Goal: Task Accomplishment & Management: Use online tool/utility

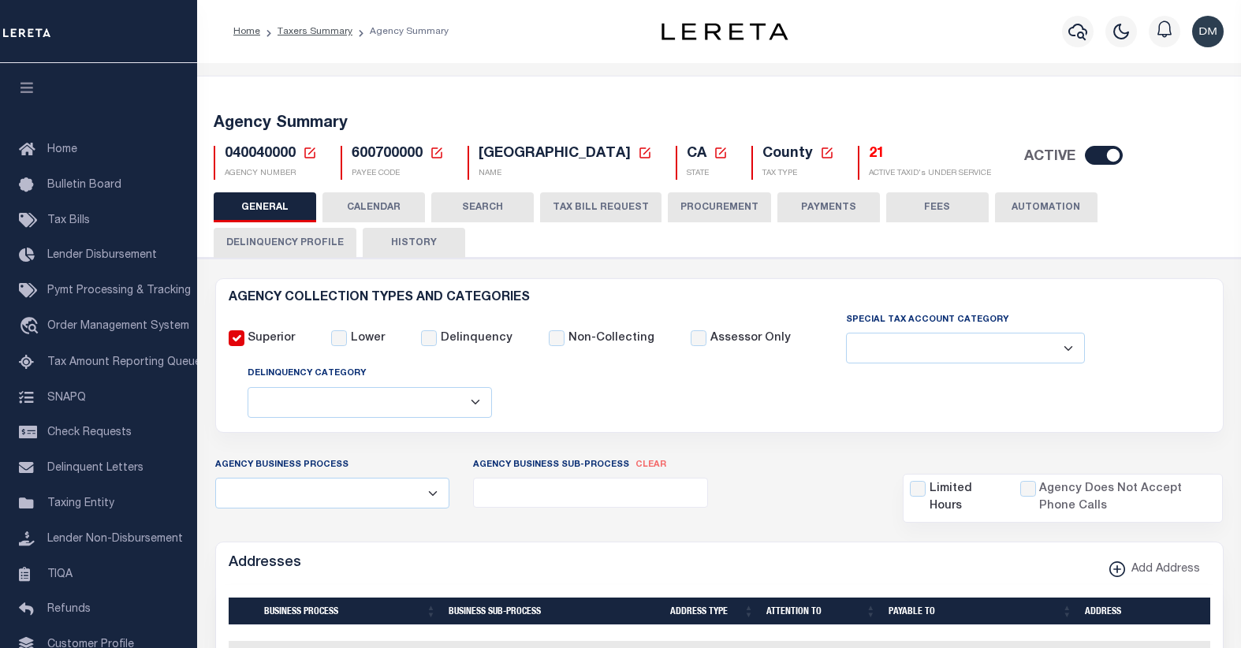
select select
click at [310, 156] on icon at bounding box center [310, 153] width 14 height 14
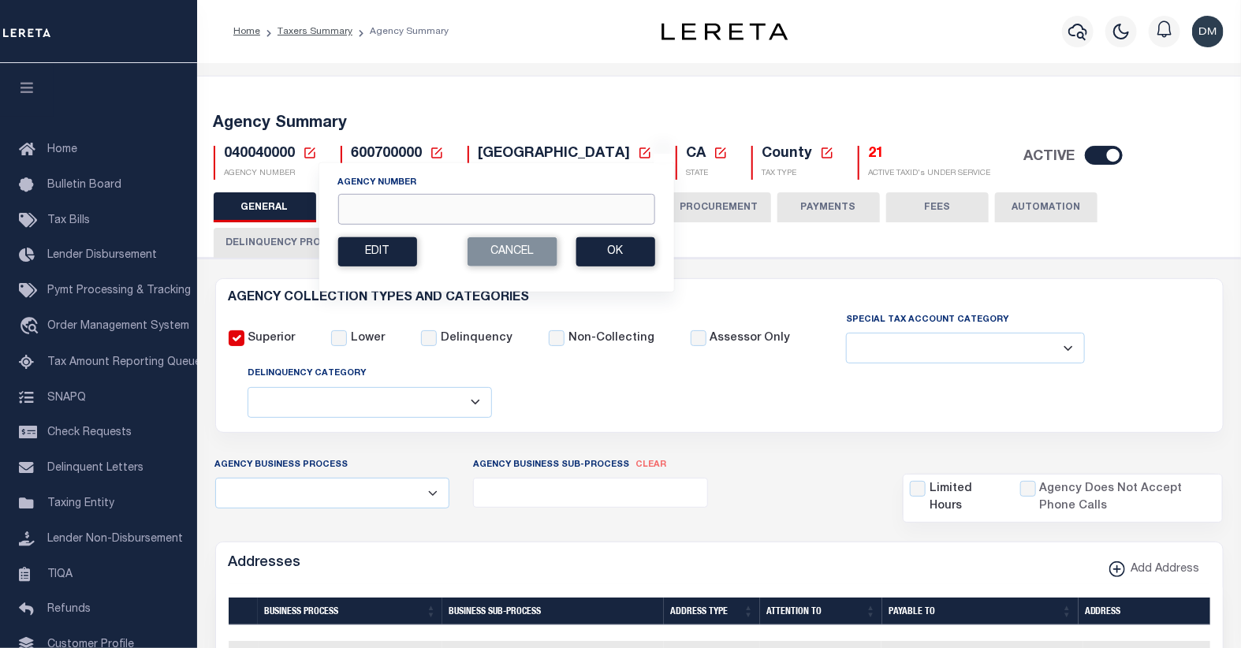
click at [412, 209] on input "Agency Number" at bounding box center [495, 209] width 317 height 31
type input "090090000"
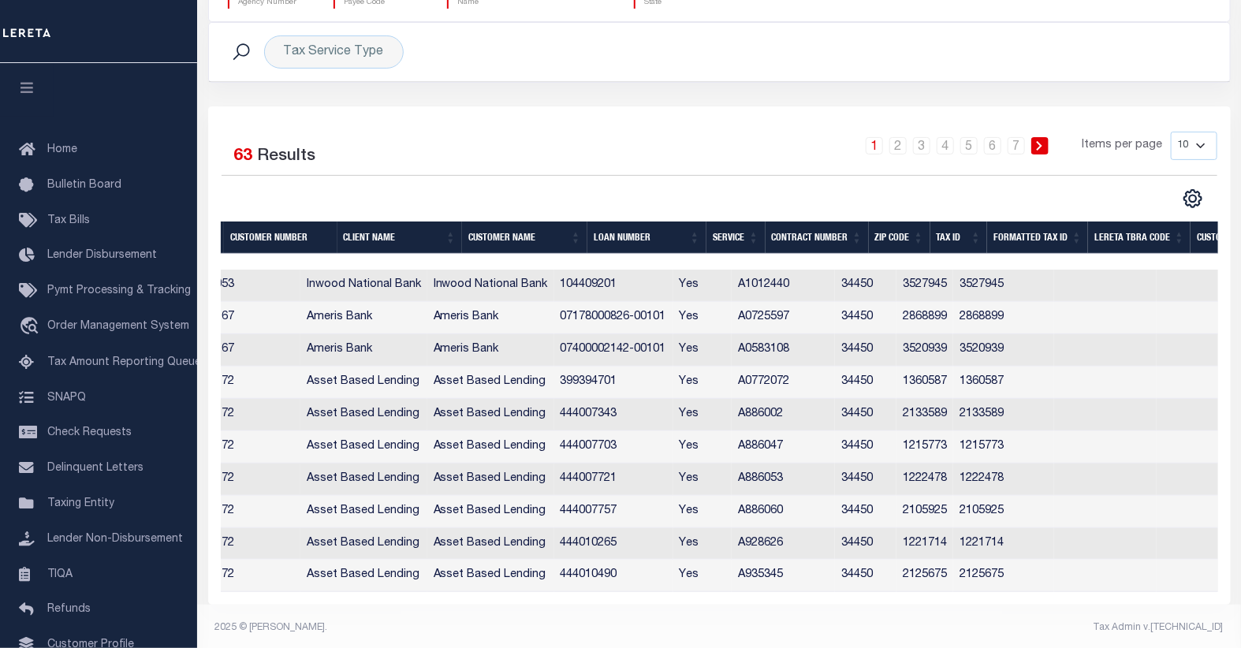
click at [954, 237] on th "Tax ID" at bounding box center [959, 238] width 58 height 32
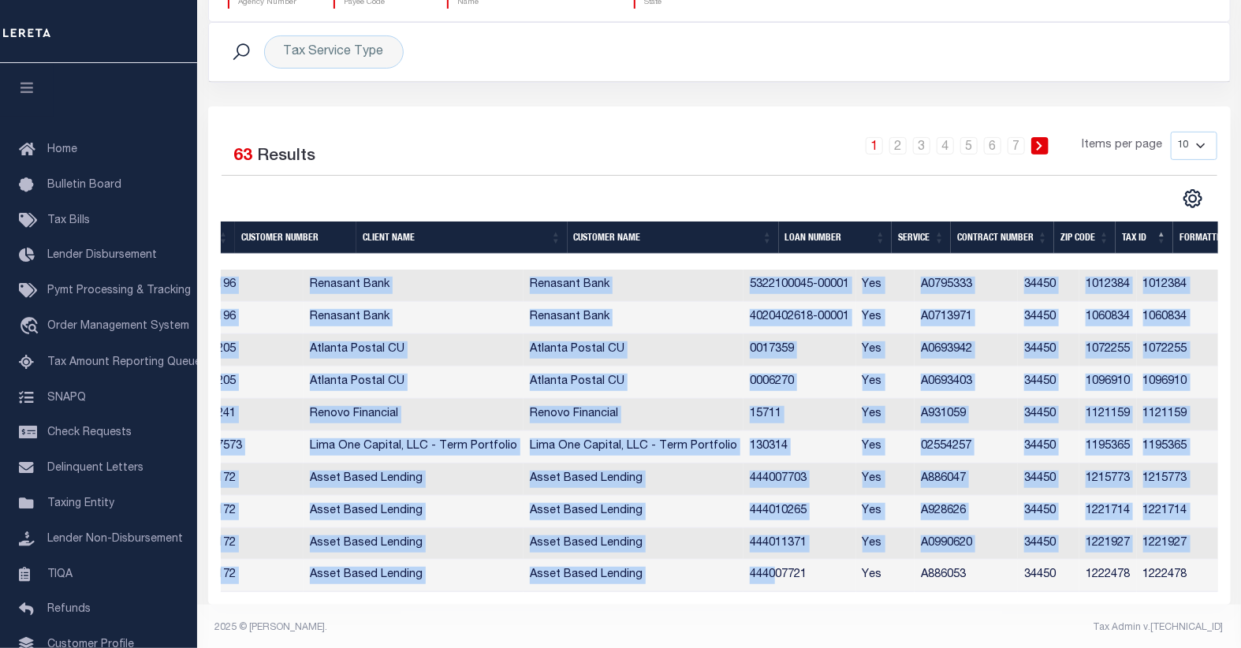
drag, startPoint x: 812, startPoint y: 593, endPoint x: 848, endPoint y: 596, distance: 36.4
click at [848, 592] on div "Client Number Customer Number Client Name Customer Name Loan Number Service Con…" at bounding box center [719, 431] width 997 height 322
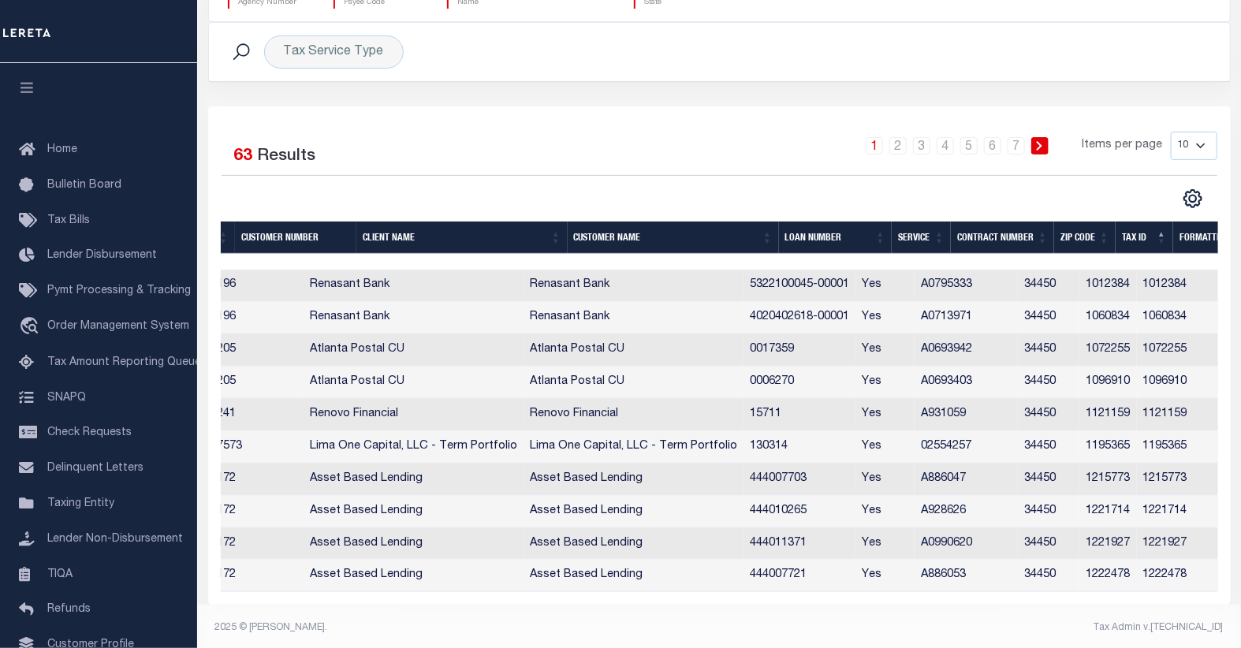
click at [809, 628] on footer "2025 © LERETA. Tax Admin v.1.0.0.1" at bounding box center [719, 628] width 1044 height 47
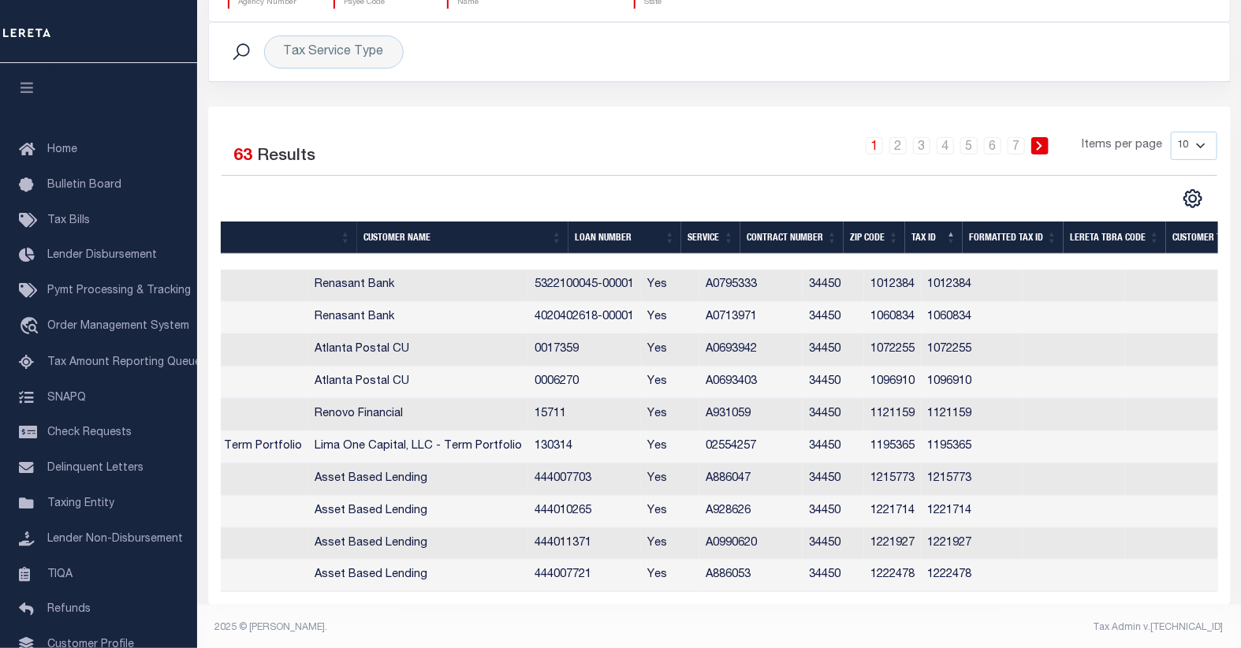
scroll to position [0, 374]
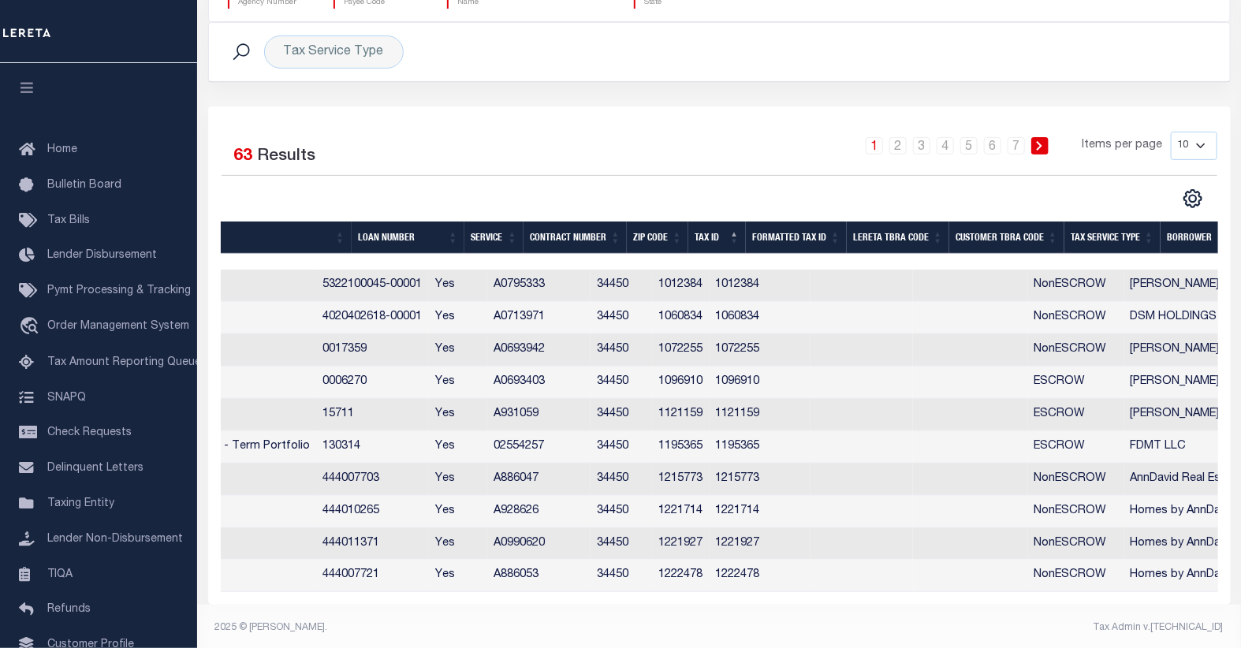
click at [1116, 241] on th "Tax Service Type" at bounding box center [1112, 238] width 96 height 32
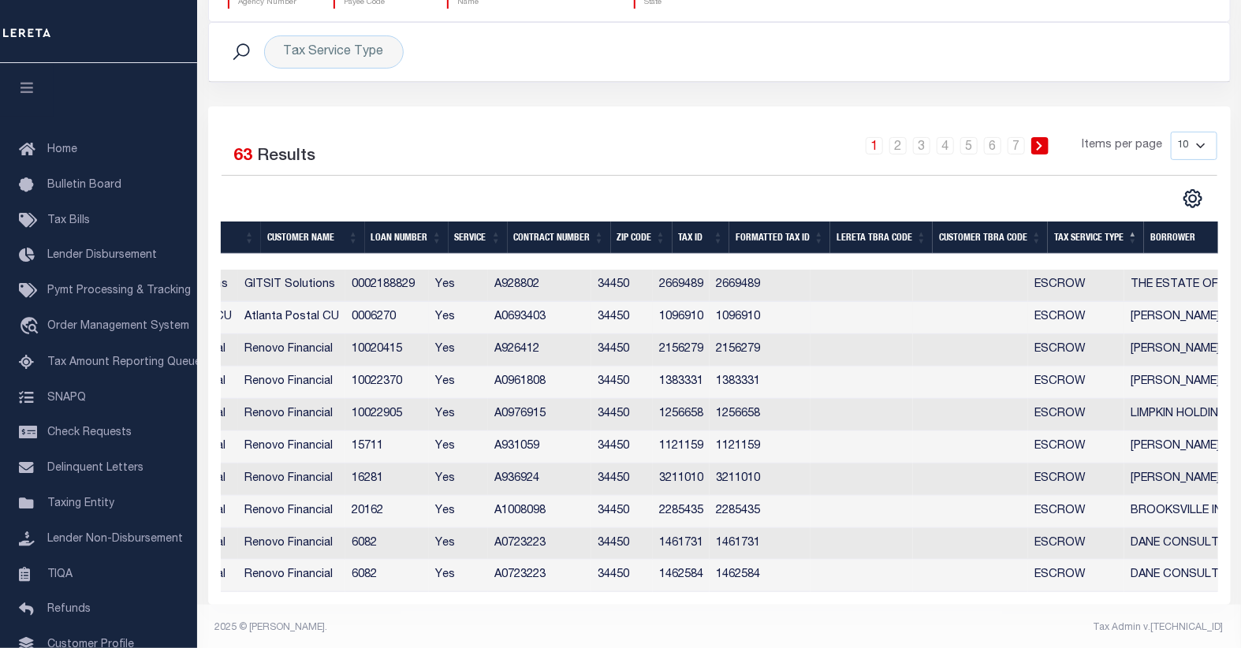
click at [536, 319] on td "A0693403" at bounding box center [539, 318] width 103 height 32
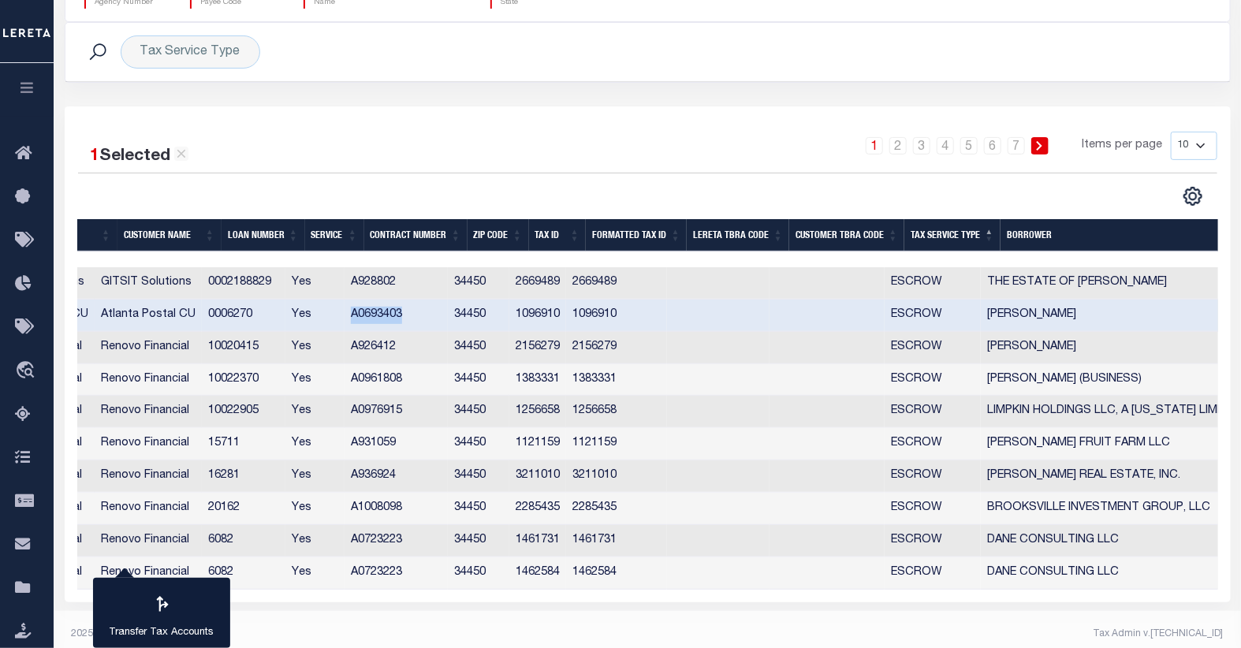
click at [536, 319] on tr "2205 2205 Atlanta Postal CU Atlanta Postal CU 0006270 Yes A0693403 34450 109691…" at bounding box center [618, 316] width 1808 height 32
copy td "A0693403"
click at [248, 317] on td "0006270" at bounding box center [244, 316] width 84 height 32
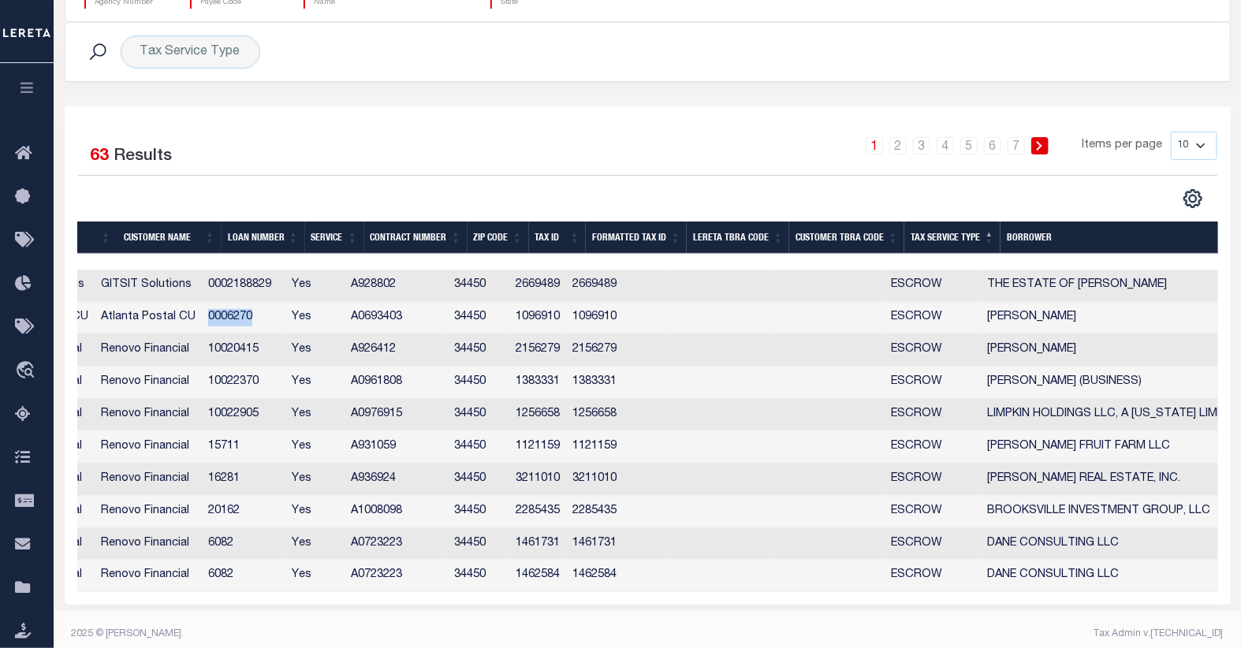
click at [248, 317] on td "0006270" at bounding box center [244, 318] width 84 height 32
checkbox input "true"
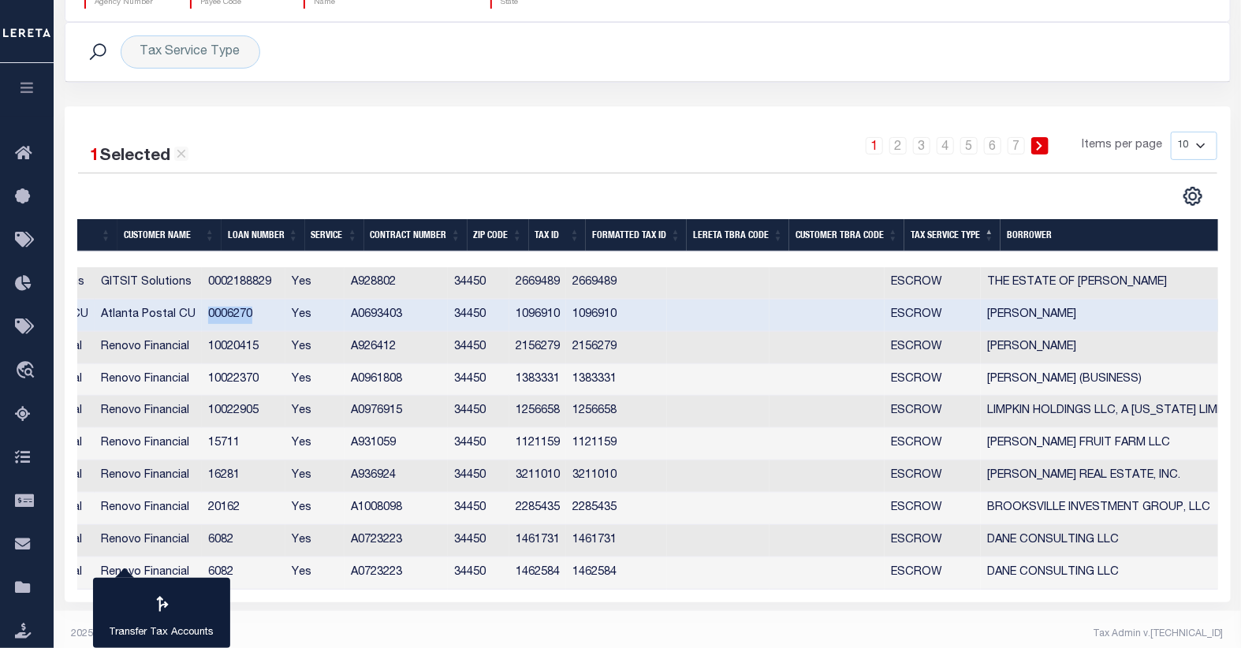
copy td "0006270"
click at [542, 233] on th "Tax ID" at bounding box center [558, 235] width 58 height 32
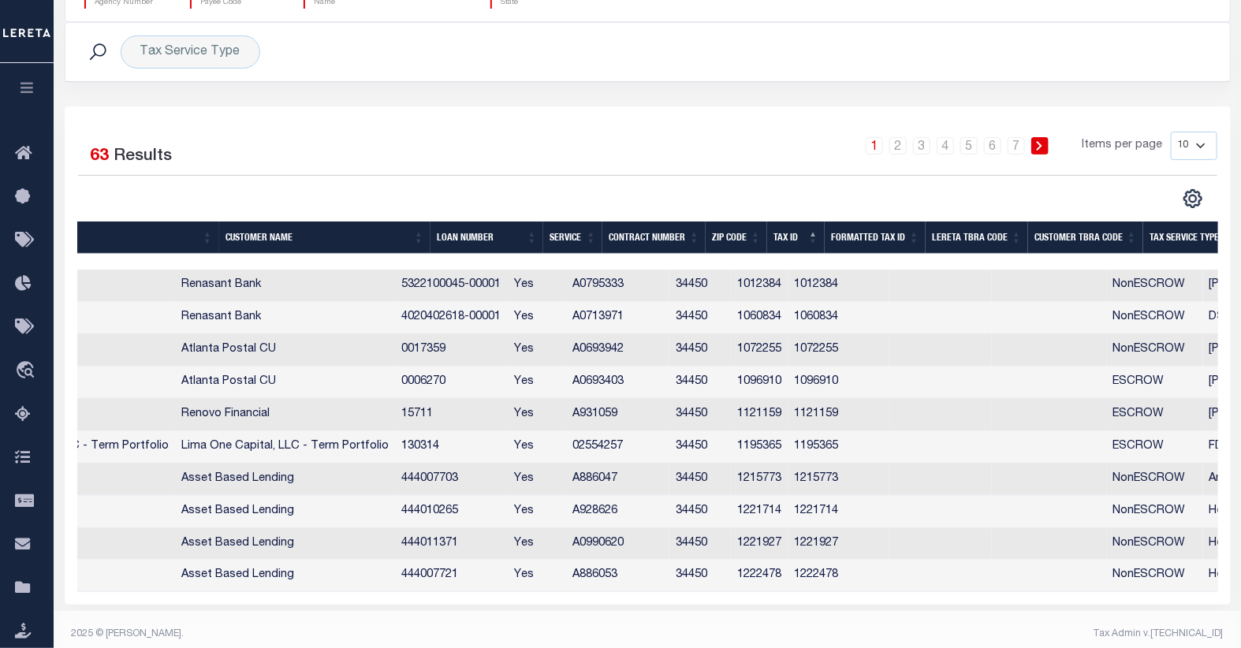
scroll to position [192, 0]
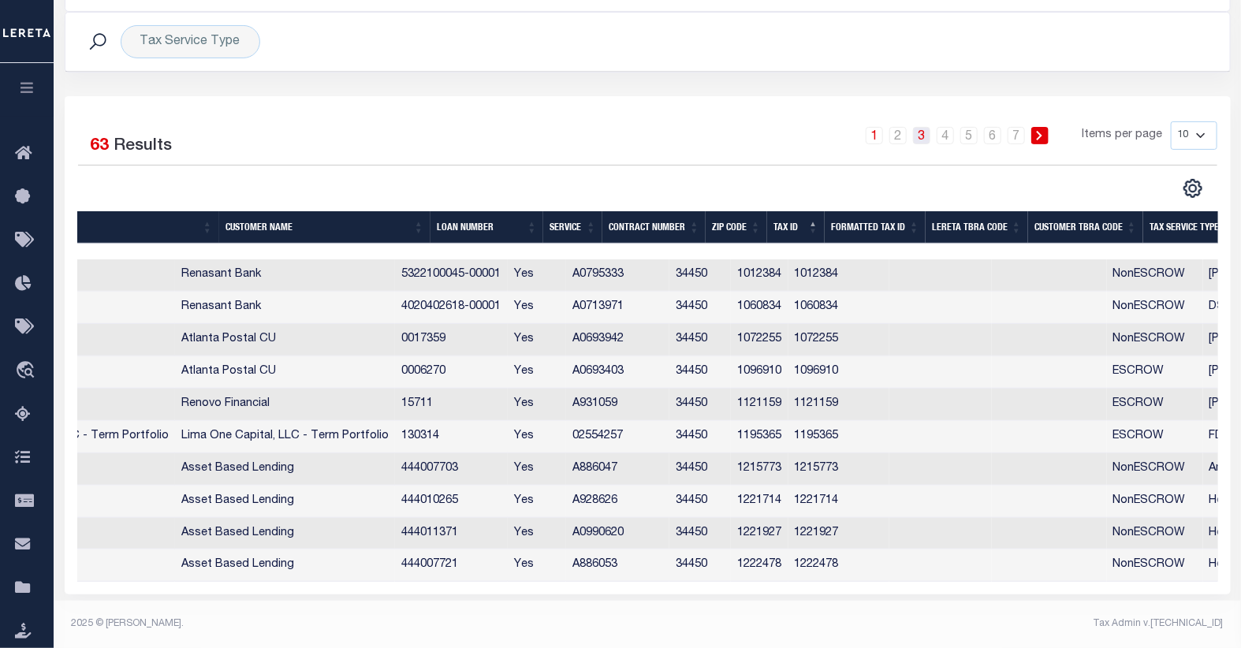
click at [919, 136] on link "3" at bounding box center [921, 135] width 17 height 17
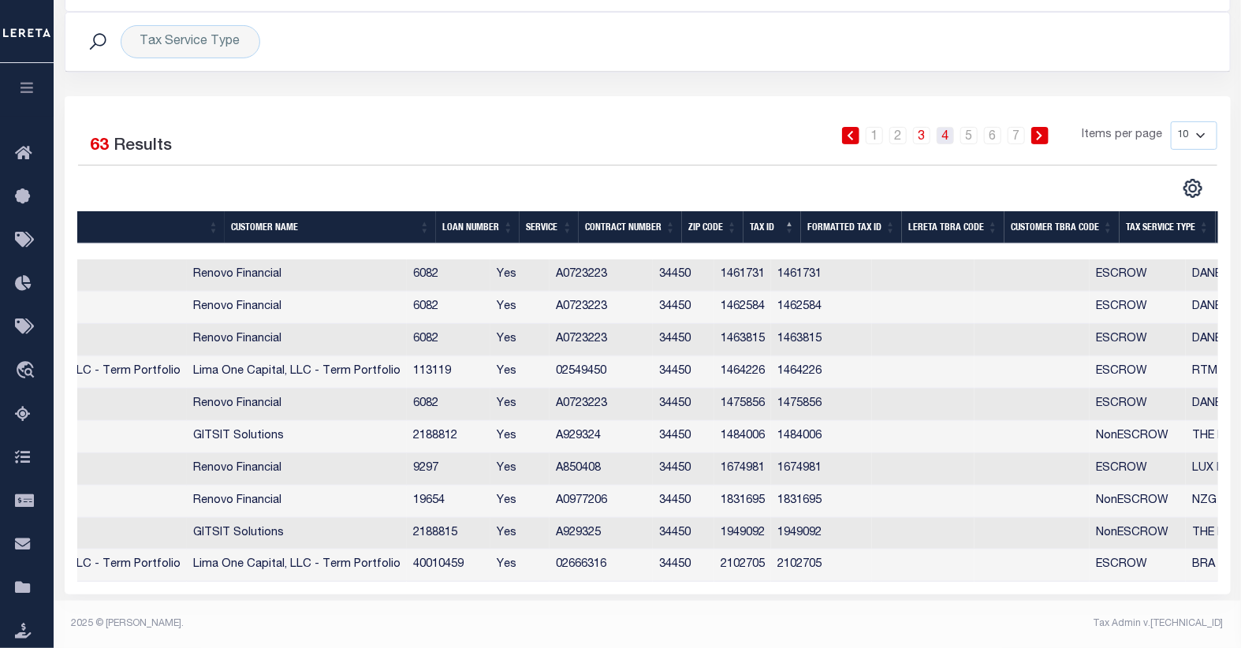
click at [947, 135] on link "4" at bounding box center [945, 135] width 17 height 17
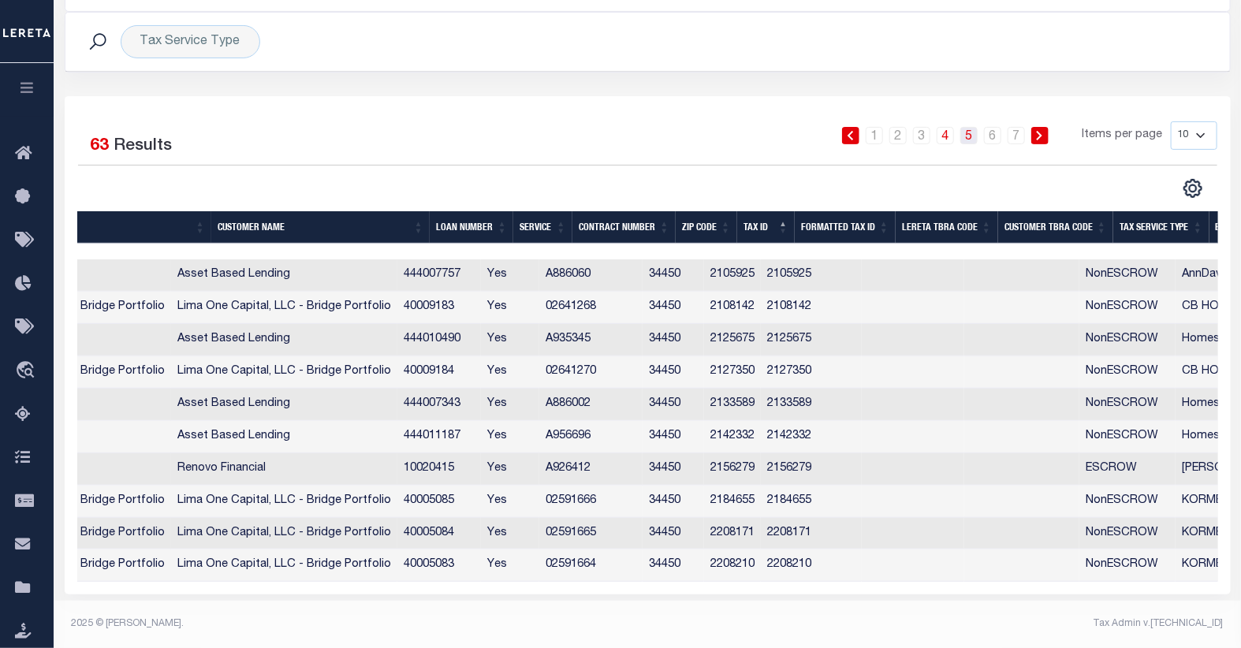
click at [973, 136] on link "5" at bounding box center [968, 135] width 17 height 17
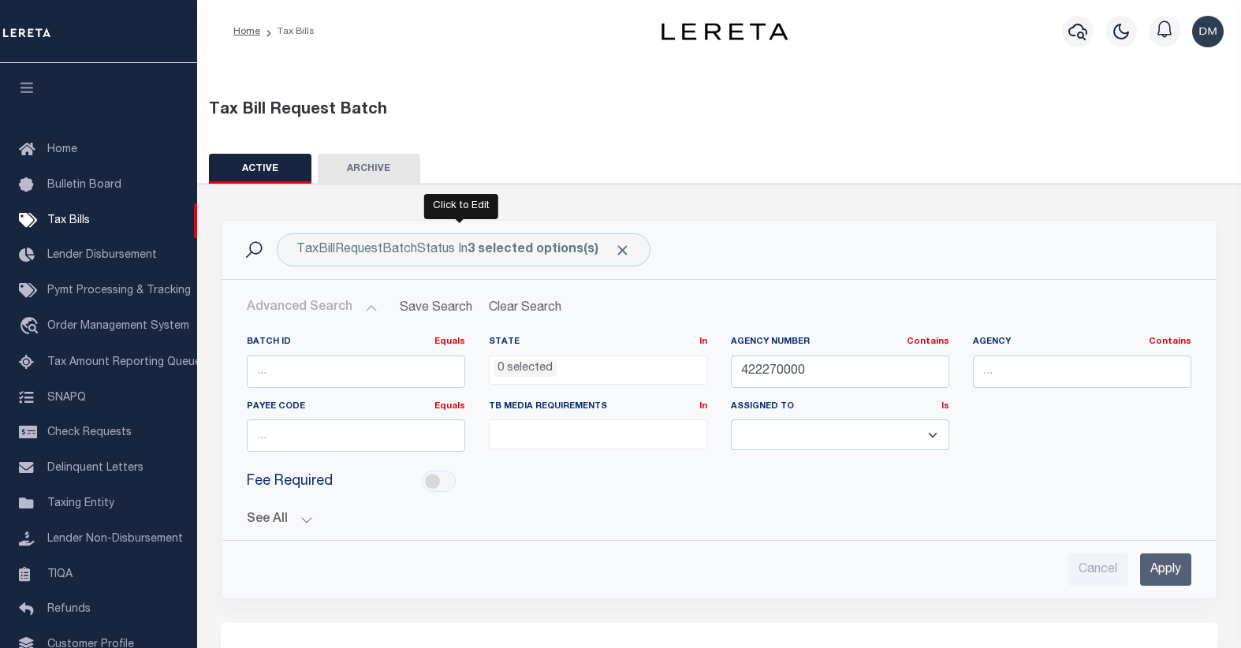
select select
click at [759, 376] on input "422270000" at bounding box center [840, 372] width 218 height 32
type input "090090000"
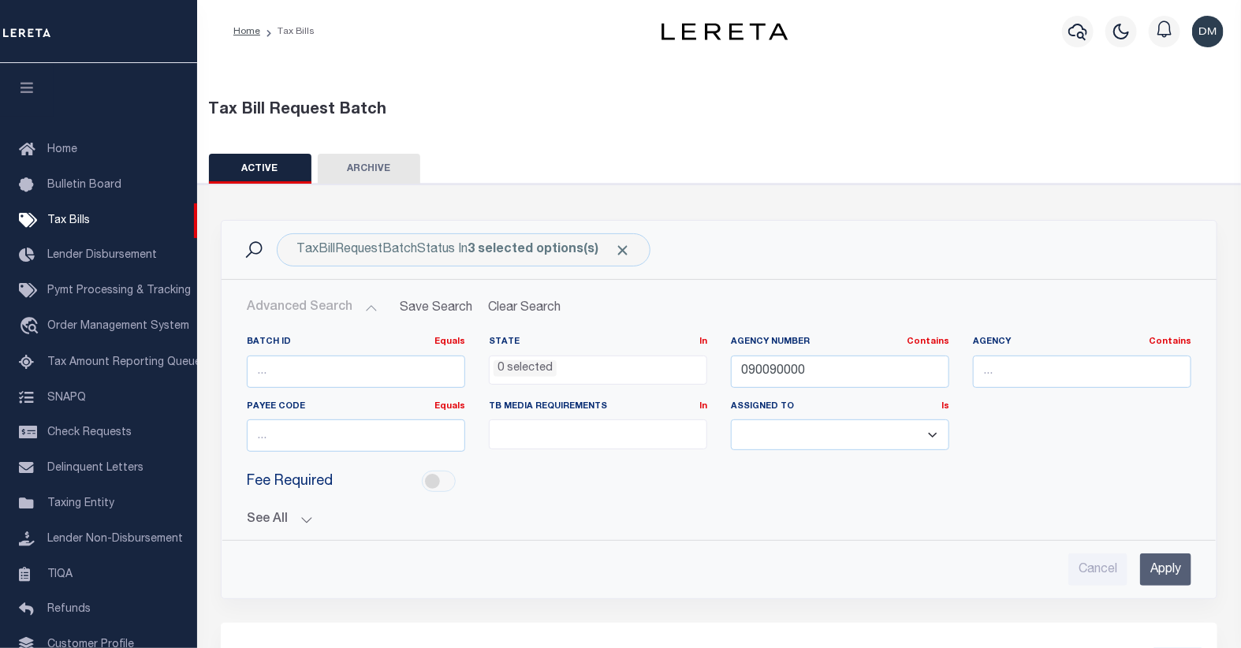
click at [1164, 570] on input "Apply" at bounding box center [1165, 569] width 51 height 32
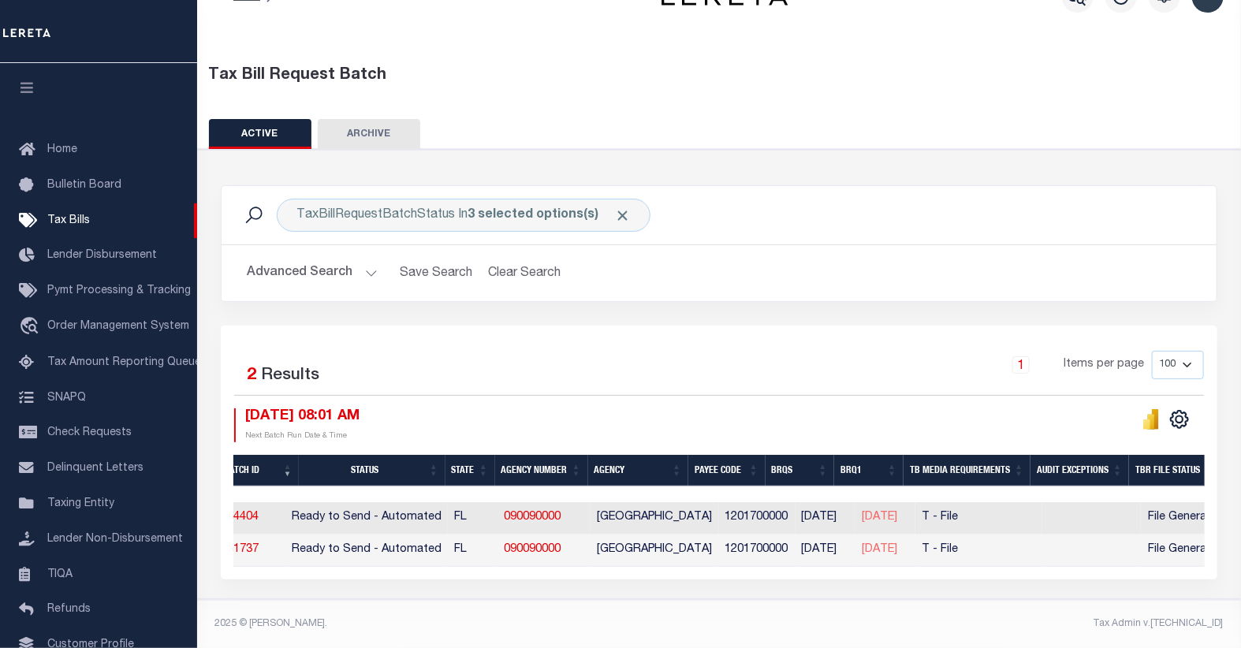
scroll to position [0, 80]
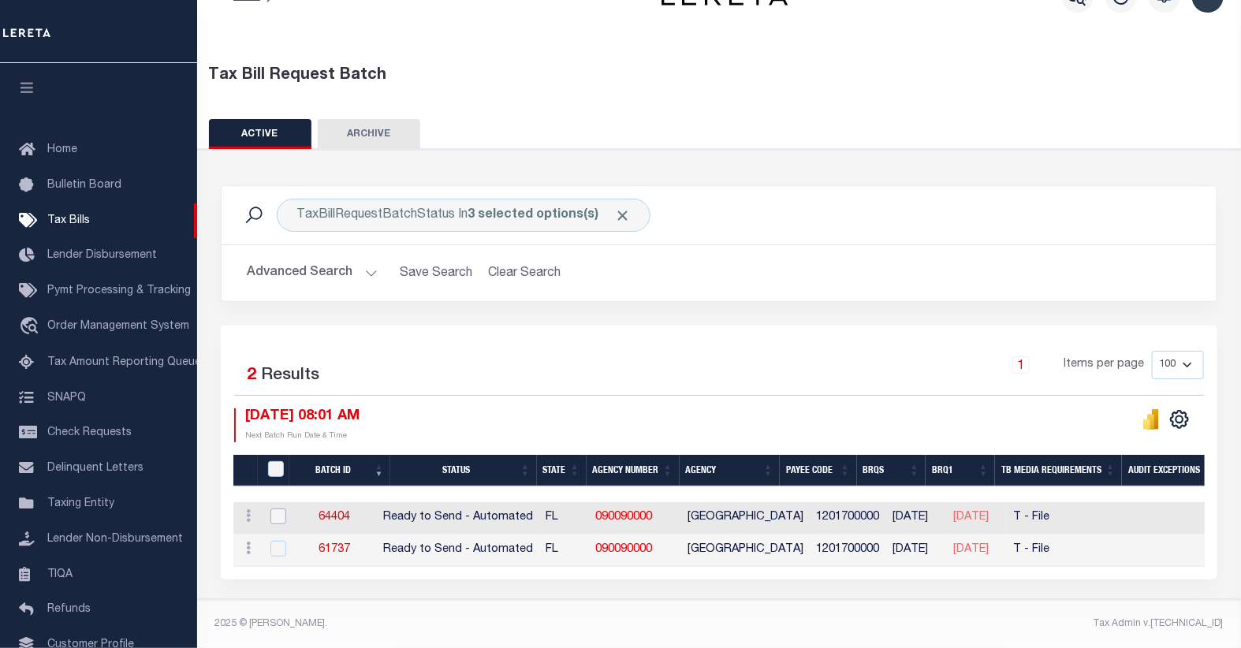
click at [279, 509] on input "checkbox" at bounding box center [278, 517] width 16 height 16
checkbox input "true"
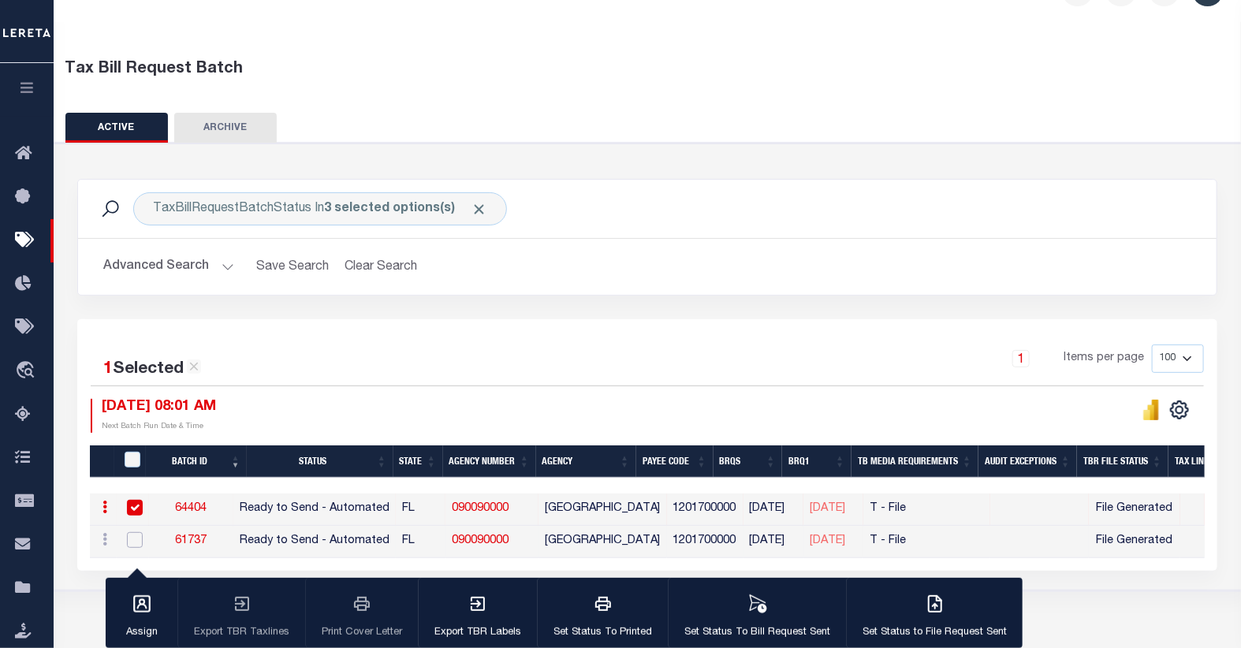
click at [135, 546] on input "checkbox" at bounding box center [135, 540] width 16 height 16
checkbox input "true"
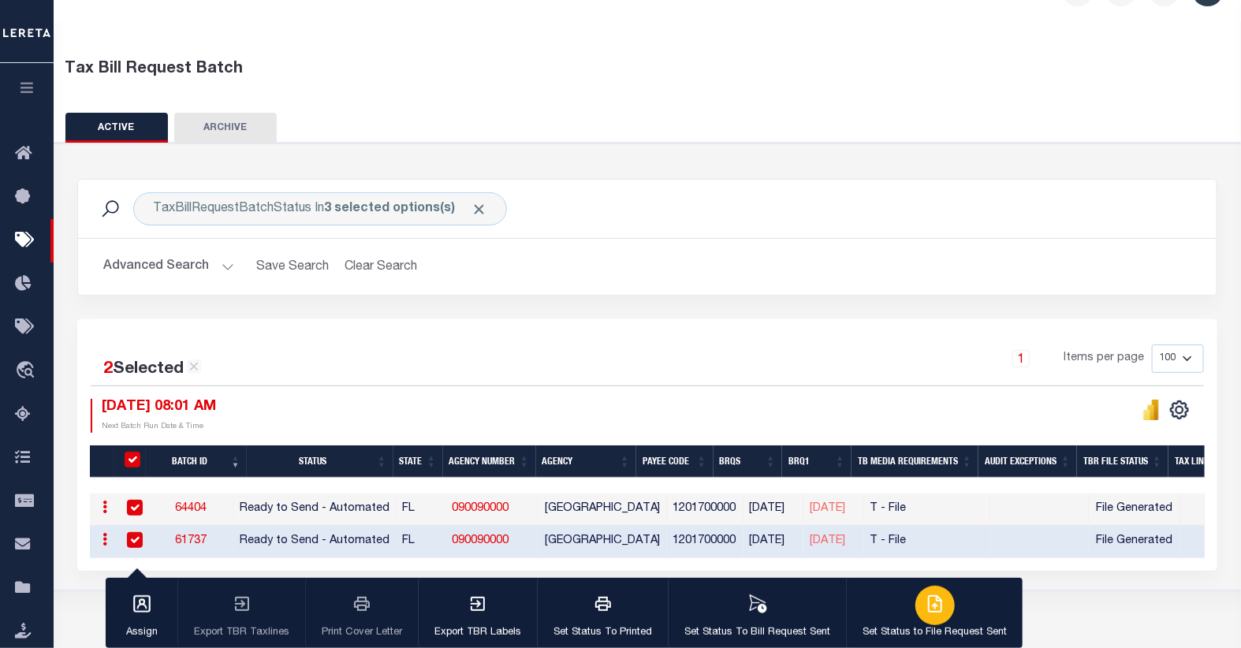
click at [933, 609] on icon "button" at bounding box center [937, 602] width 9 height 13
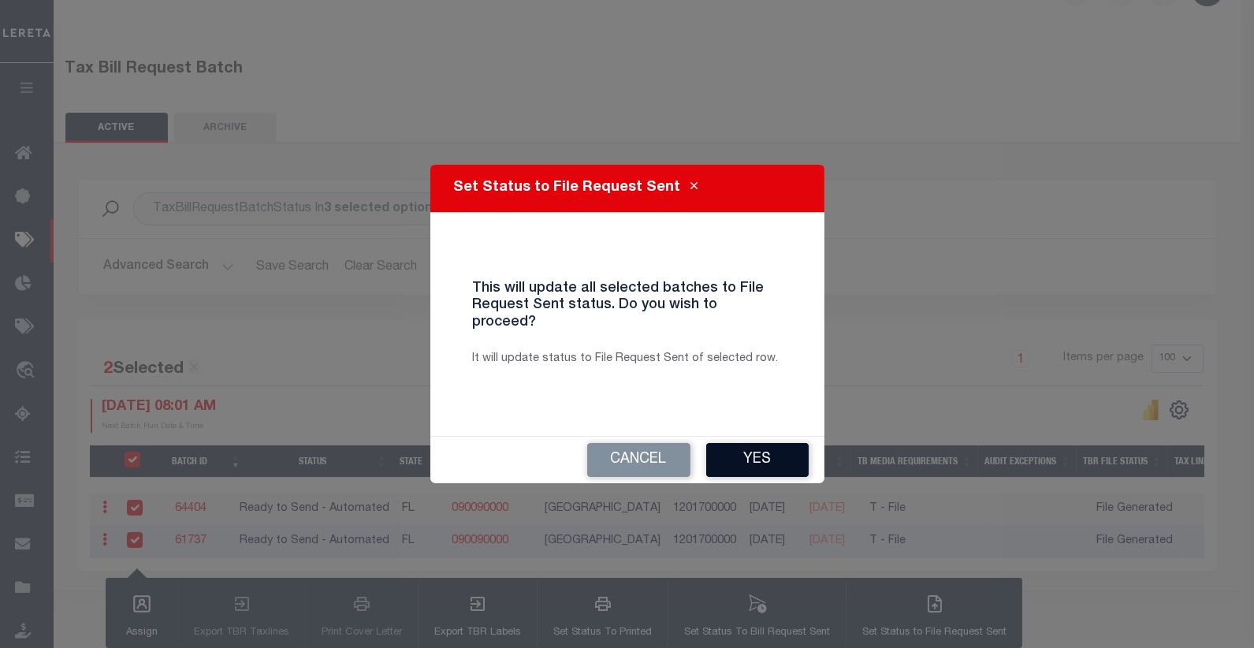
click at [769, 447] on button "Yes" at bounding box center [757, 460] width 102 height 34
